Goal: Check status: Check status

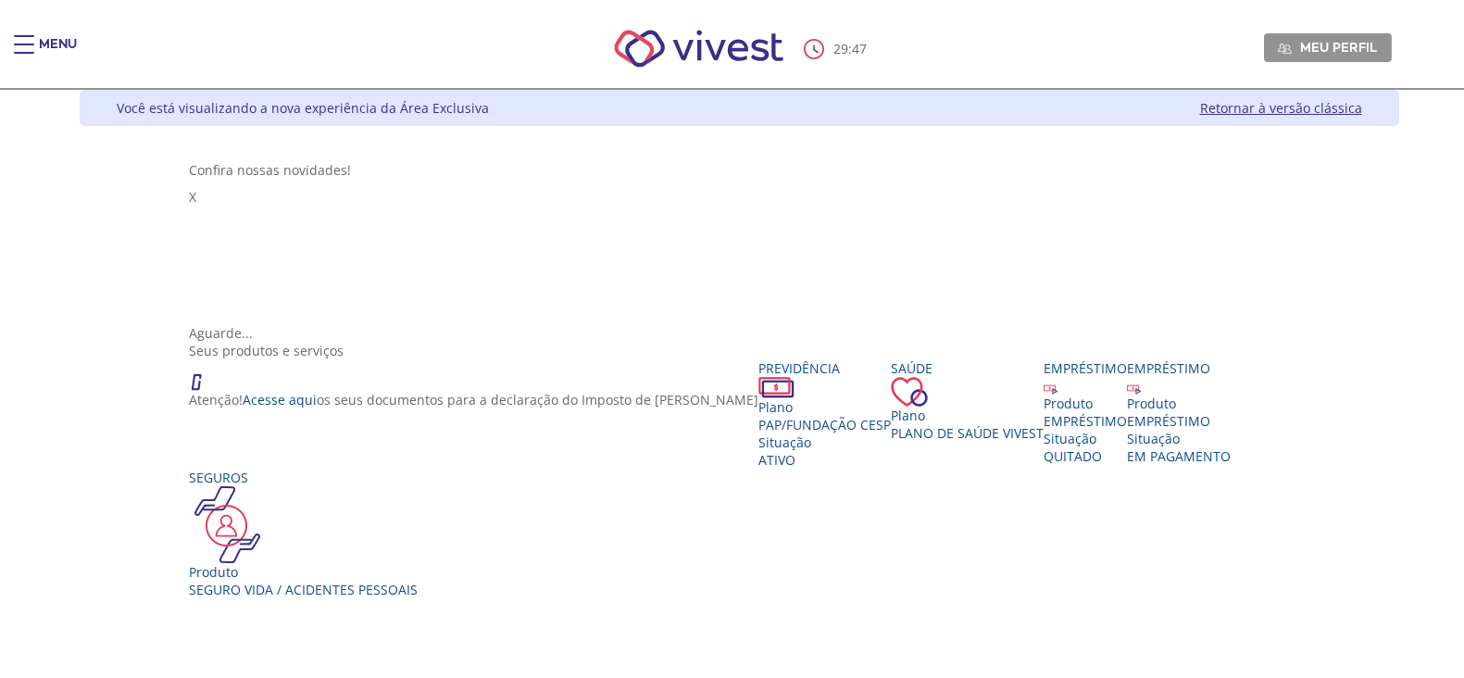
click at [759, 416] on span "PAP/Fundação CESP" at bounding box center [825, 425] width 132 height 18
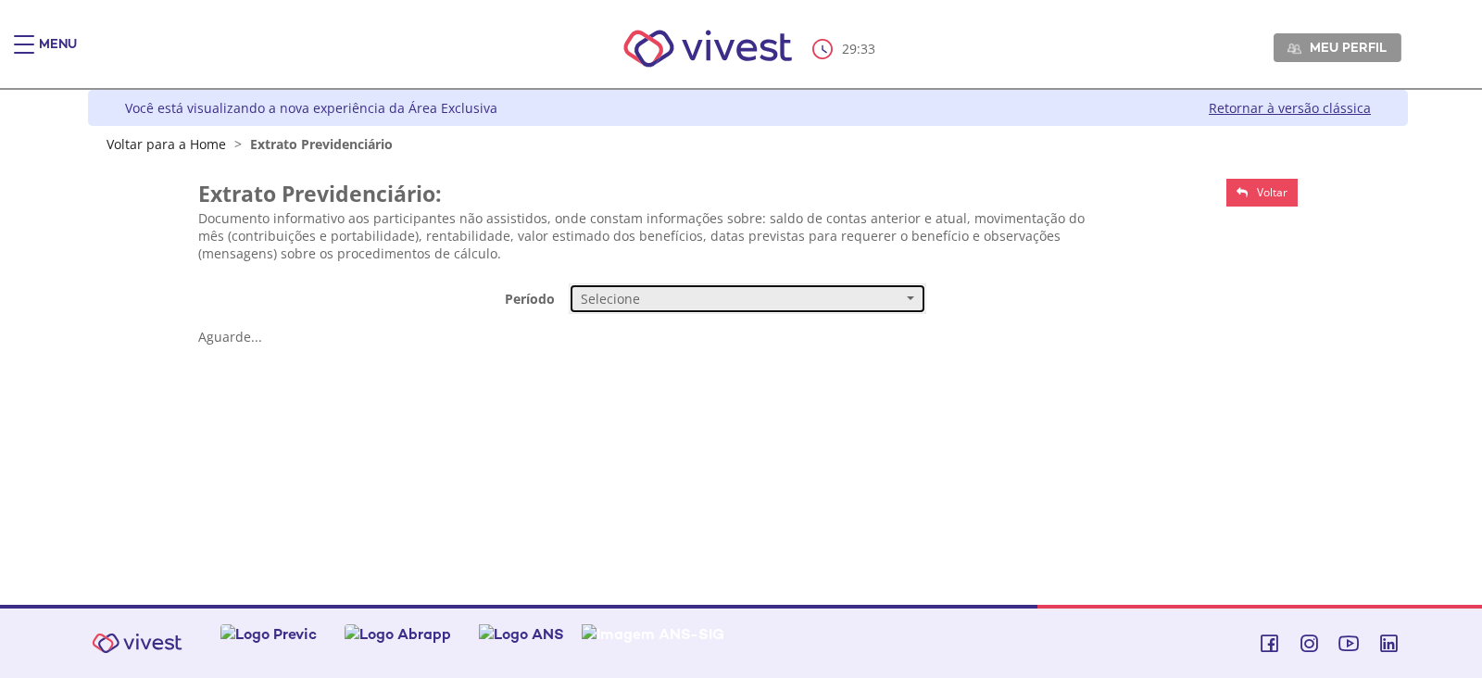
click at [909, 296] on span "Vivest" at bounding box center [910, 298] width 7 height 4
click at [600, 337] on span "Mensal" at bounding box center [603, 334] width 38 height 14
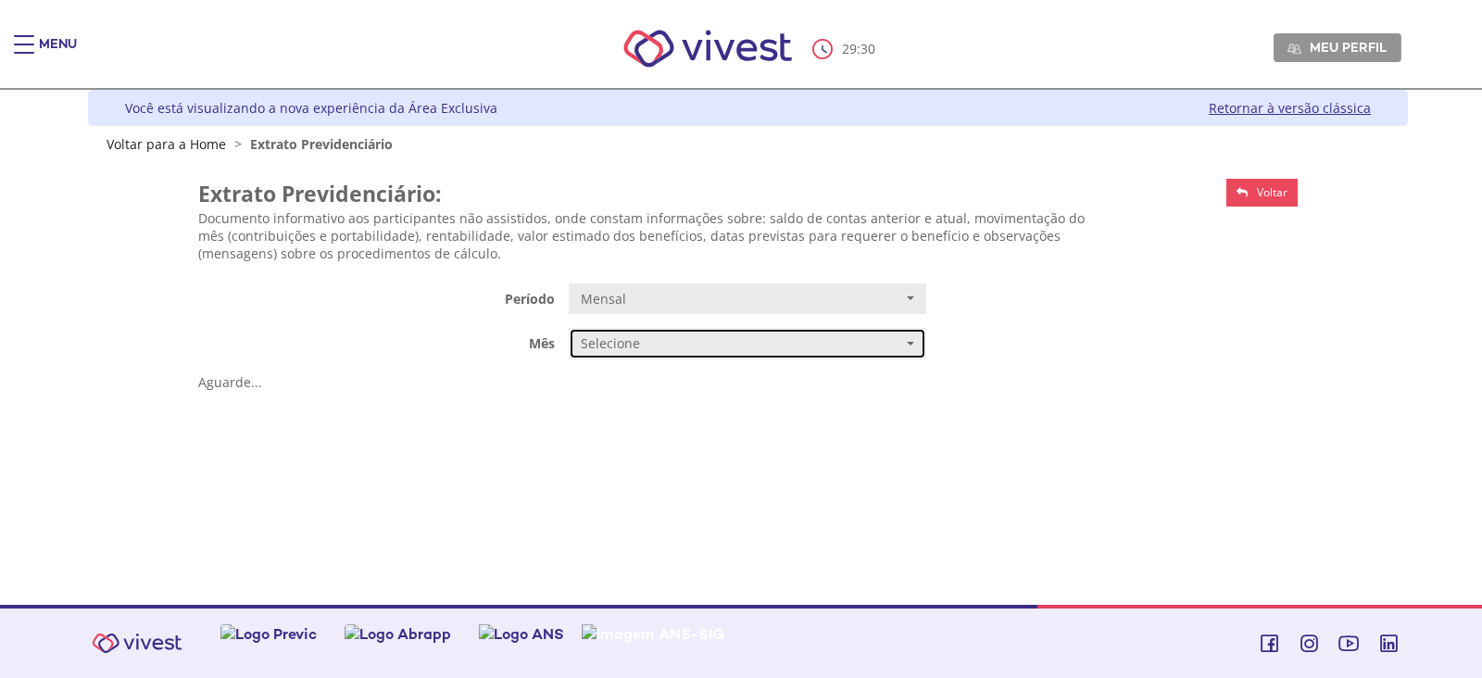
click at [920, 349] on button "Selecione" at bounding box center [748, 343] width 358 height 31
click at [597, 380] on span "JUNHO/2025" at bounding box center [617, 379] width 66 height 14
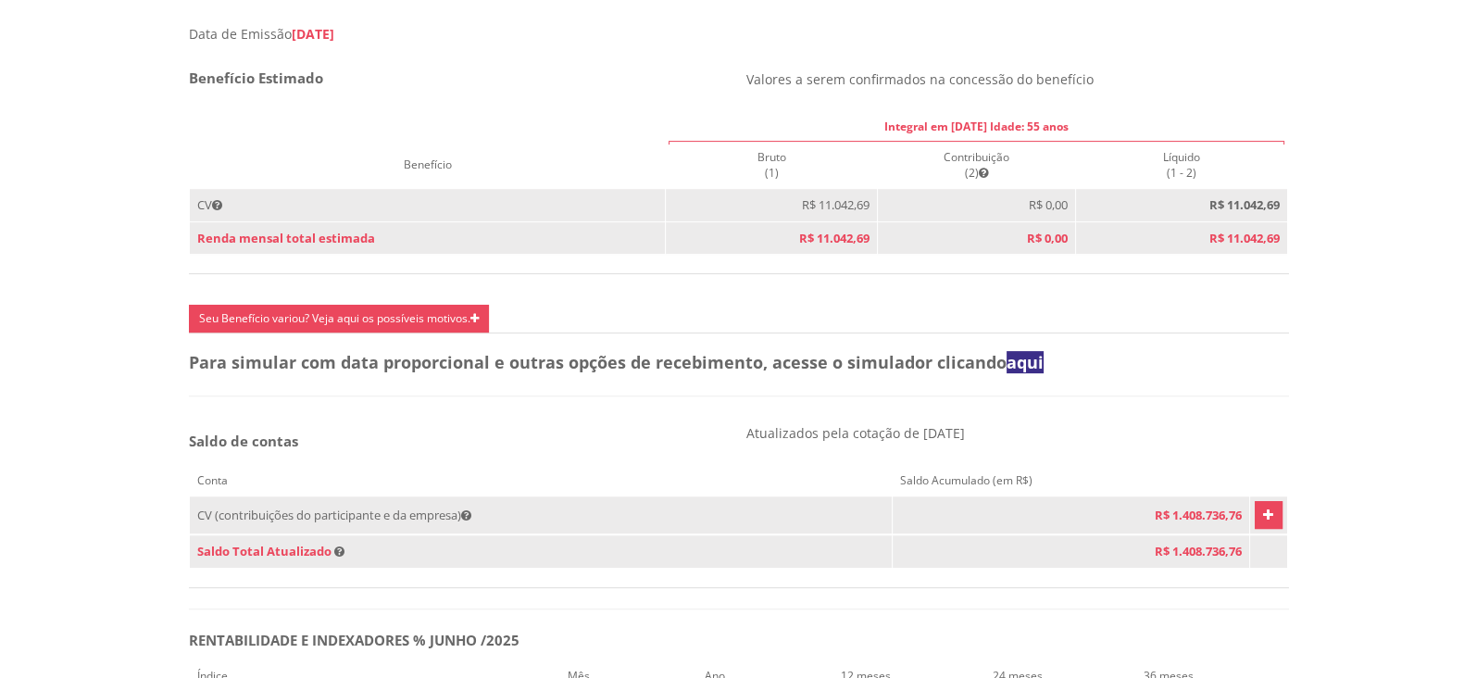
scroll to position [775, 0]
click at [1263, 523] on icon "Vivest" at bounding box center [1268, 512] width 10 height 22
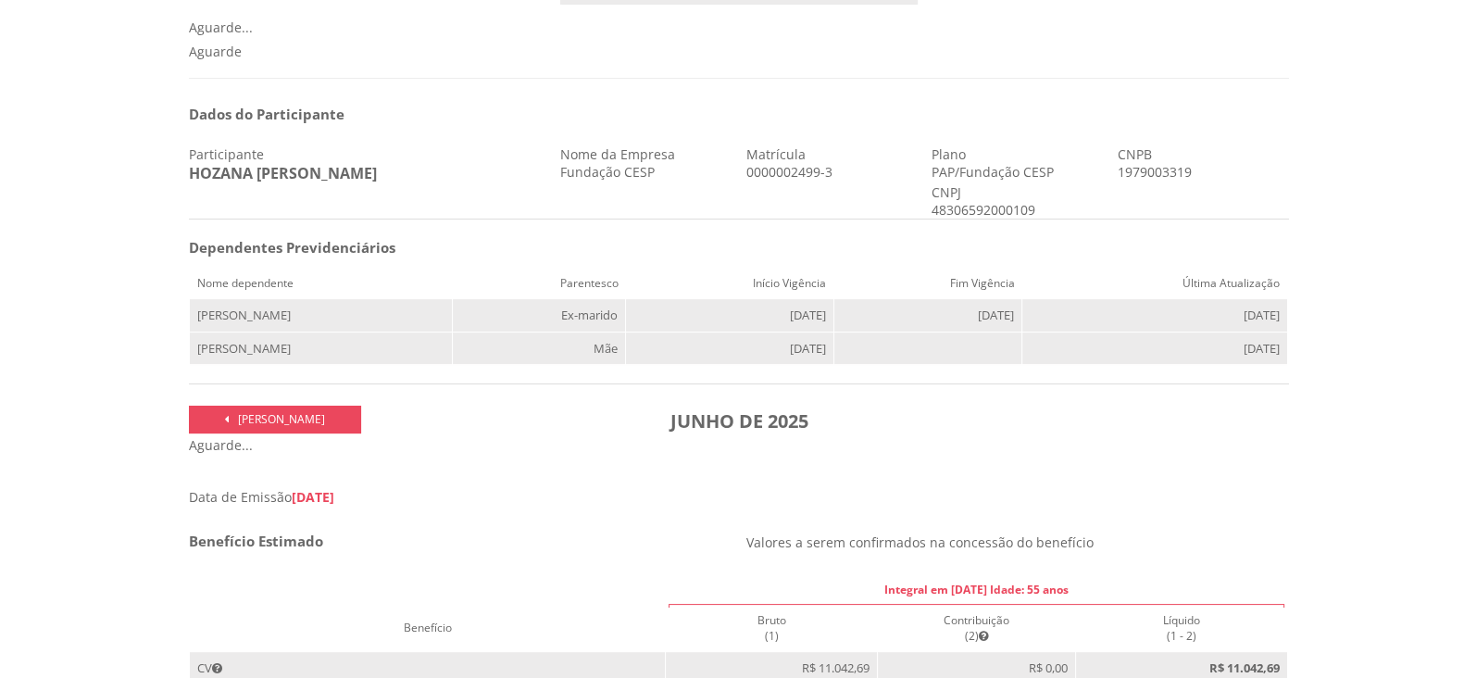
scroll to position [0, 0]
